Goal: Task Accomplishment & Management: Use online tool/utility

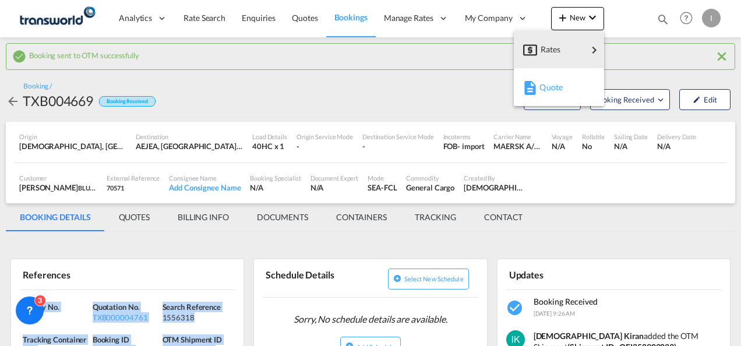
scroll to position [132, 0]
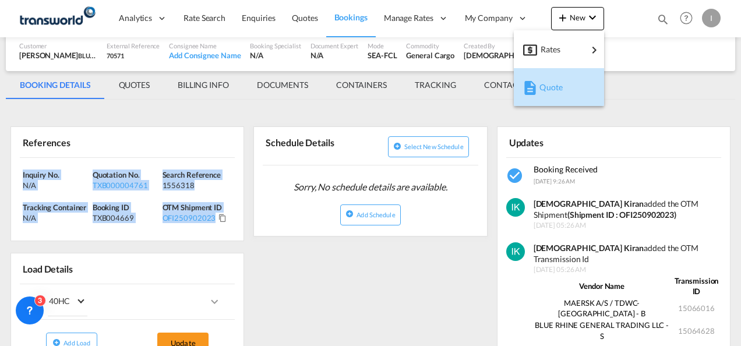
click at [543, 80] on span "Quote" at bounding box center [545, 87] width 13 height 23
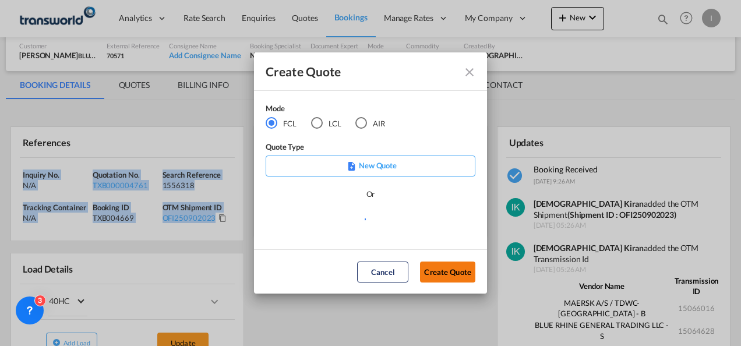
click at [450, 273] on button "Create Quote" at bounding box center [447, 272] width 55 height 21
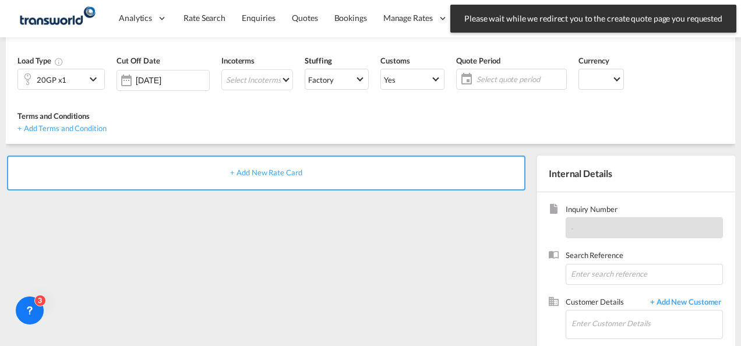
scroll to position [164, 0]
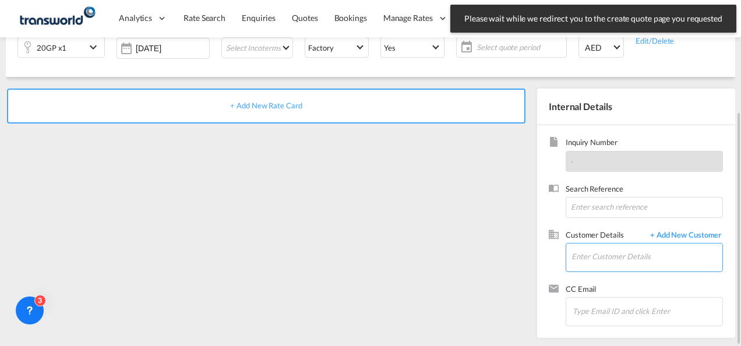
click at [583, 252] on input "Enter Customer Details" at bounding box center [646, 257] width 151 height 26
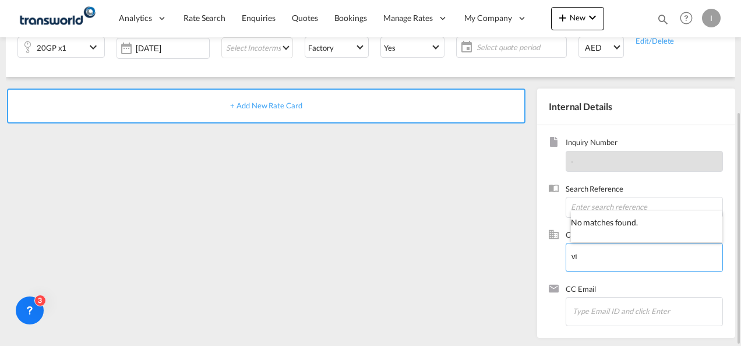
type input "v"
type input "[PERSON_NAME]"
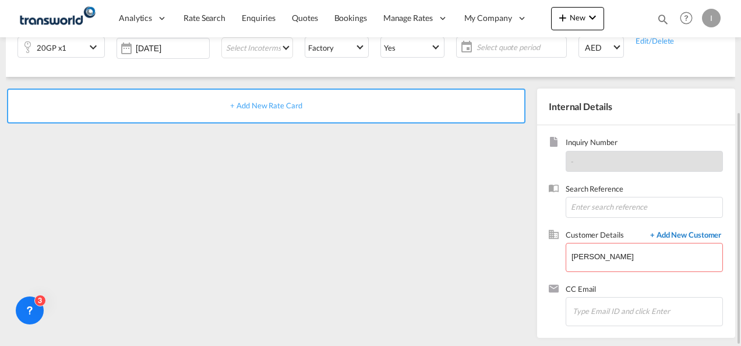
click at [662, 238] on span "+ Add New Customer" at bounding box center [683, 236] width 79 height 13
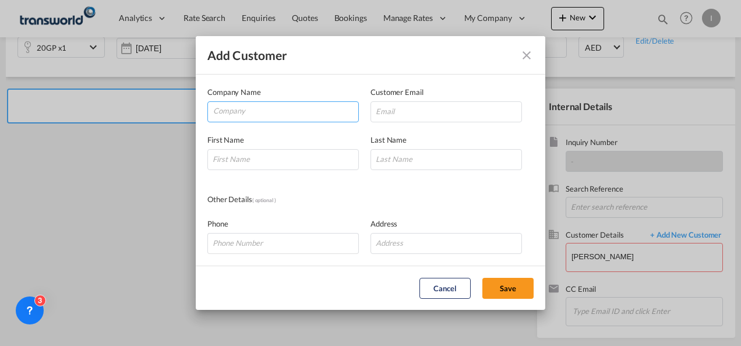
click at [234, 113] on input "Company" at bounding box center [285, 110] width 145 height 17
paste input "VISAKA TRADING FZE"
click at [277, 117] on input "VISAKA TRADING FZE" at bounding box center [285, 110] width 145 height 17
click at [221, 108] on input "VISAKA" at bounding box center [285, 110] width 145 height 17
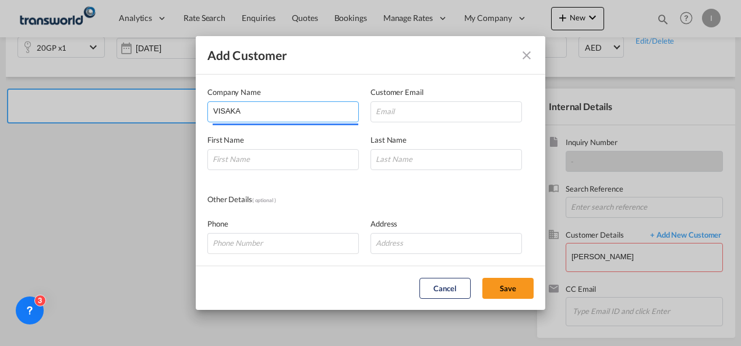
type input "VISAKhA"
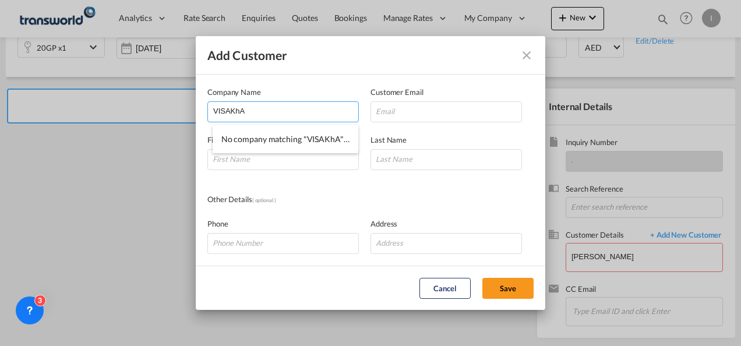
drag, startPoint x: 247, startPoint y: 113, endPoint x: 153, endPoint y: 121, distance: 94.7
click at [153, 121] on div "Add Customer Company Name VISAKhA Customer Email First Name Last Name Other Det…" at bounding box center [370, 173] width 741 height 346
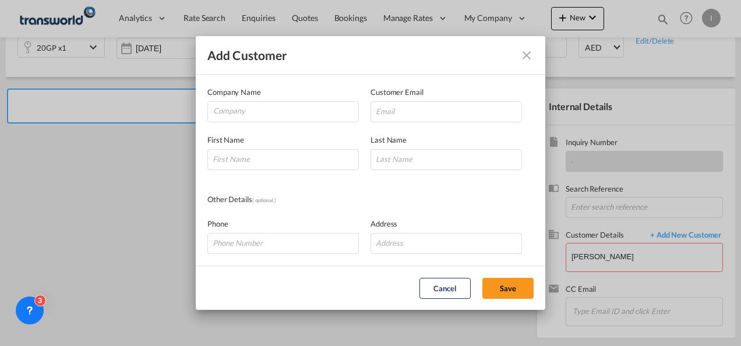
click at [533, 52] on md-icon "icon-close" at bounding box center [527, 55] width 14 height 14
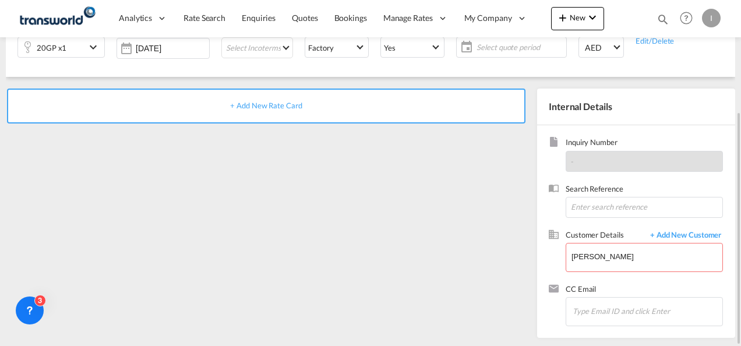
click at [652, 16] on div "Bookings Quotes Enquiries Help Resources Product Release I My Profile Logout" at bounding box center [687, 18] width 74 height 36
click at [658, 20] on md-icon "icon-magnify" at bounding box center [663, 19] width 13 height 13
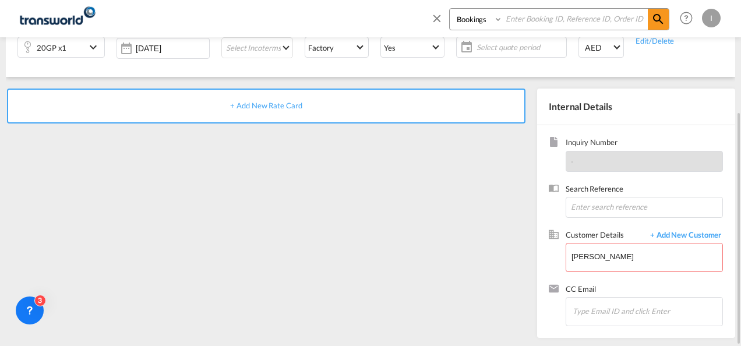
click at [552, 25] on input at bounding box center [575, 19] width 145 height 20
paste input "TXB004520"
type input "TXB004520"
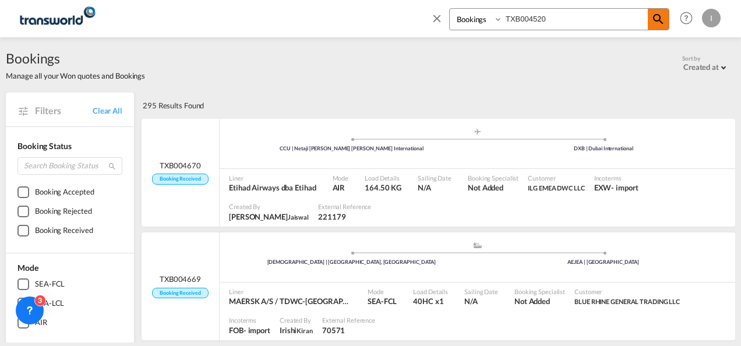
click at [655, 15] on md-icon "icon-magnify" at bounding box center [658, 19] width 14 height 14
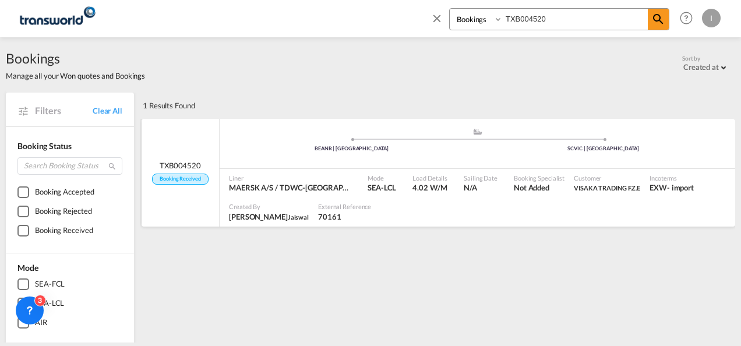
click at [543, 199] on div at bounding box center [553, 211] width 355 height 29
